Goal: Information Seeking & Learning: Learn about a topic

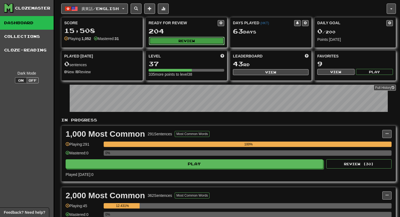
click at [191, 42] on button "Review" at bounding box center [187, 41] width 76 height 8
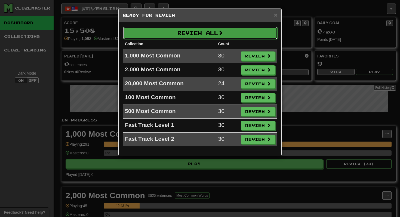
click at [190, 30] on button "Review All" at bounding box center [200, 33] width 155 height 13
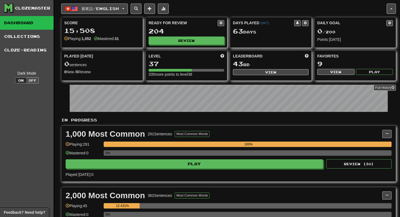
select select "**"
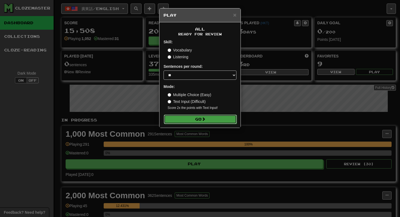
click at [185, 118] on button "Go" at bounding box center [200, 119] width 73 height 9
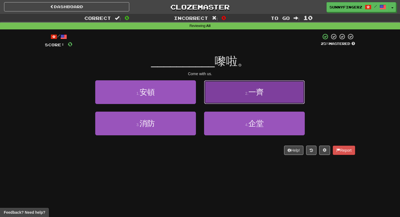
click at [224, 91] on button "2 . 一齊" at bounding box center [254, 92] width 101 height 24
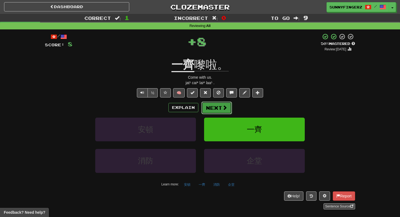
click at [208, 110] on button "Next" at bounding box center [217, 108] width 31 height 13
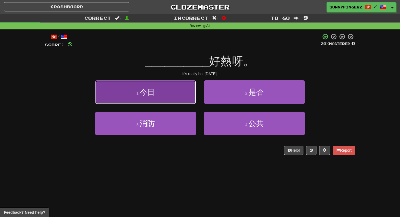
click at [165, 96] on button "1 . 今日" at bounding box center [145, 92] width 101 height 24
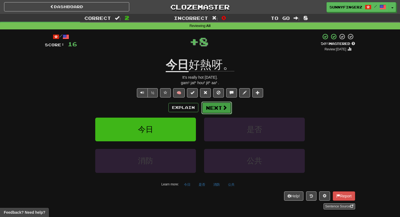
click at [214, 106] on button "Next" at bounding box center [217, 108] width 31 height 13
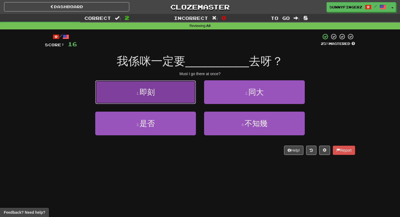
click at [175, 93] on button "1 . 即刻" at bounding box center [145, 92] width 101 height 24
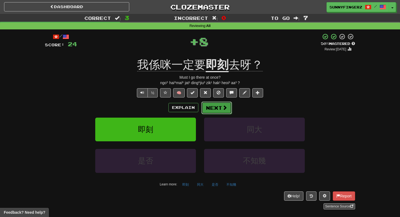
click at [210, 108] on button "Next" at bounding box center [217, 108] width 31 height 13
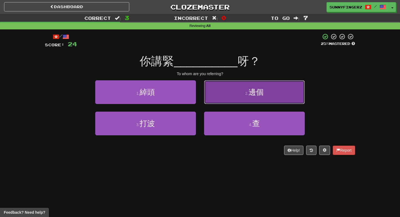
click at [231, 98] on button "2 . 邊個" at bounding box center [254, 92] width 101 height 24
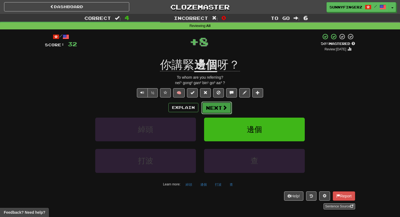
click at [214, 110] on button "Next" at bounding box center [217, 108] width 31 height 13
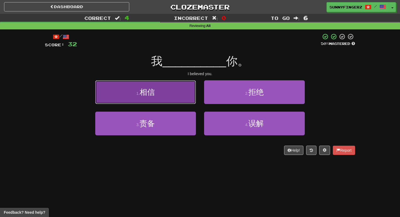
click at [170, 96] on button "1 . 相信" at bounding box center [145, 92] width 101 height 24
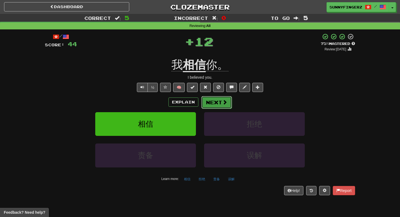
click at [214, 104] on button "Next" at bounding box center [217, 102] width 31 height 13
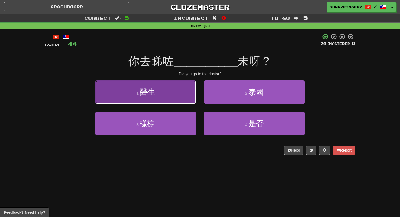
click at [157, 93] on button "1 . 醫生" at bounding box center [145, 92] width 101 height 24
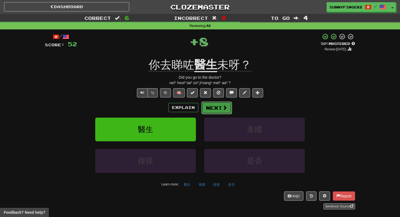
click at [210, 105] on button "Next" at bounding box center [217, 108] width 31 height 13
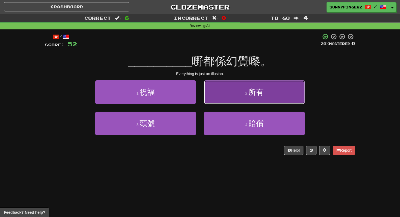
click at [227, 89] on button "2 . 所有" at bounding box center [254, 92] width 101 height 24
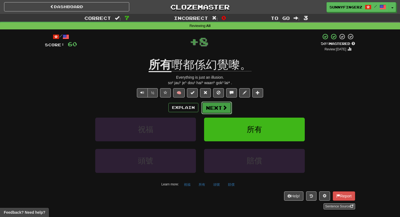
click at [211, 111] on button "Next" at bounding box center [217, 108] width 31 height 13
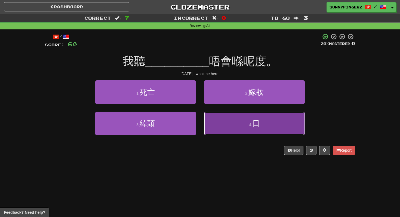
click at [217, 121] on button "4 . 日" at bounding box center [254, 124] width 101 height 24
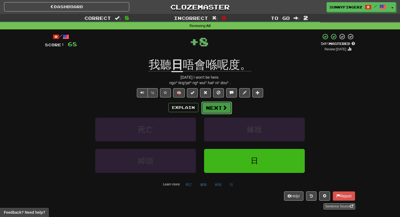
click at [209, 107] on button "Next" at bounding box center [217, 108] width 31 height 13
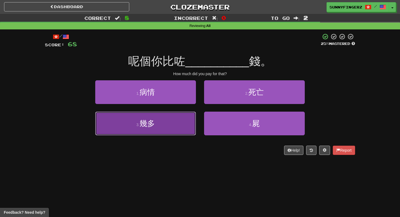
click at [162, 123] on button "3 . 幾多" at bounding box center [145, 124] width 101 height 24
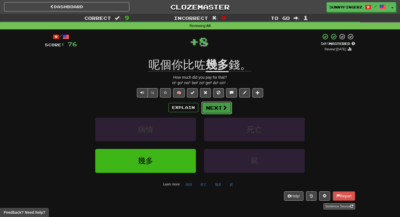
click at [208, 103] on button "Next" at bounding box center [217, 108] width 31 height 13
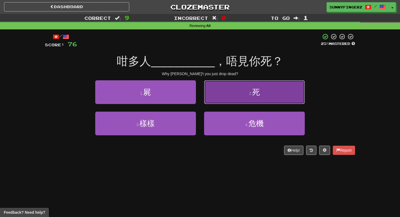
click at [208, 94] on button "2 . 死" at bounding box center [254, 92] width 101 height 24
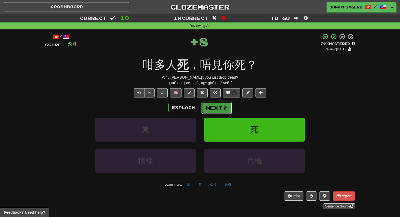
click at [205, 107] on button "Next" at bounding box center [217, 108] width 31 height 13
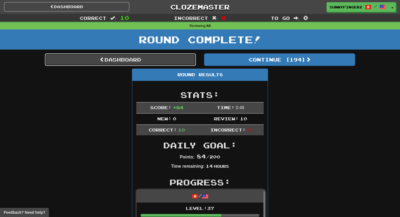
click at [103, 58] on link "Dashboard" at bounding box center [120, 59] width 151 height 13
